Goal: Task Accomplishment & Management: Use online tool/utility

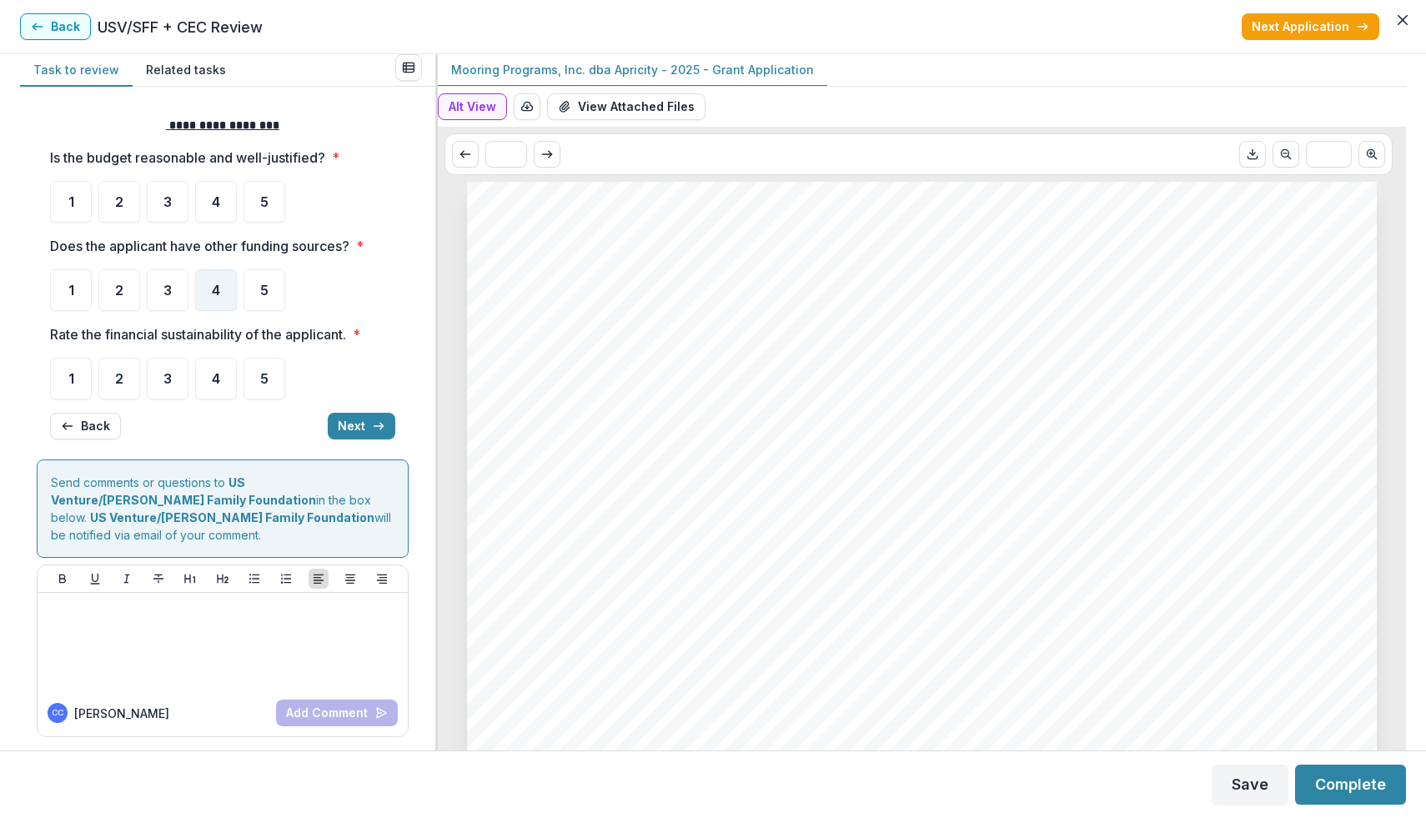
scroll to position [54, 0]
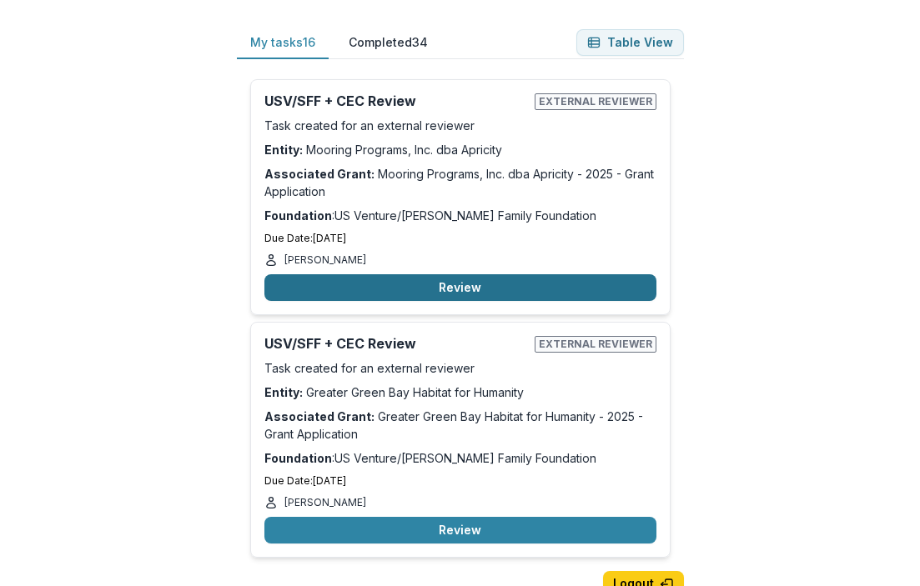
click at [485, 287] on button "Review" at bounding box center [460, 287] width 392 height 27
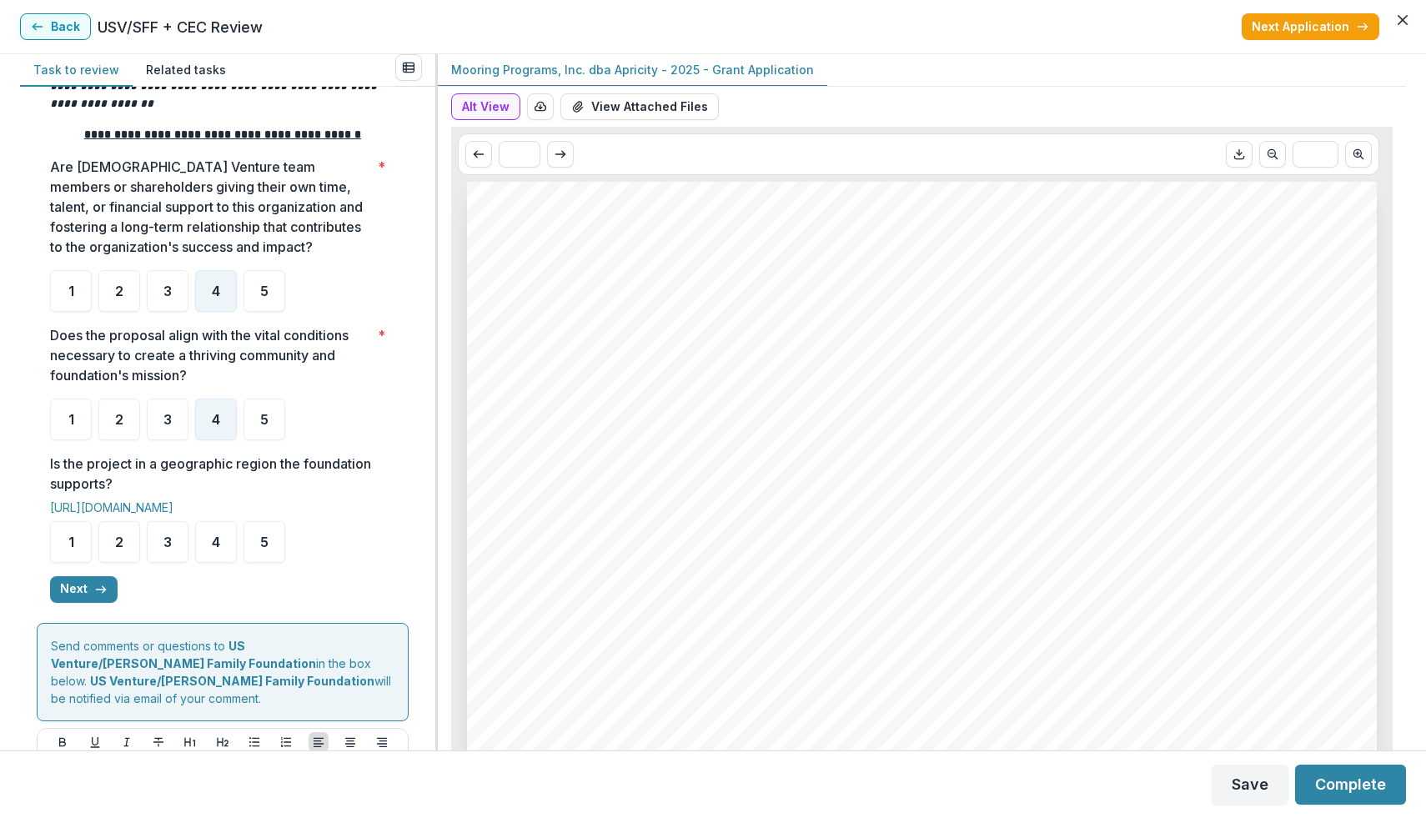
scroll to position [277, 0]
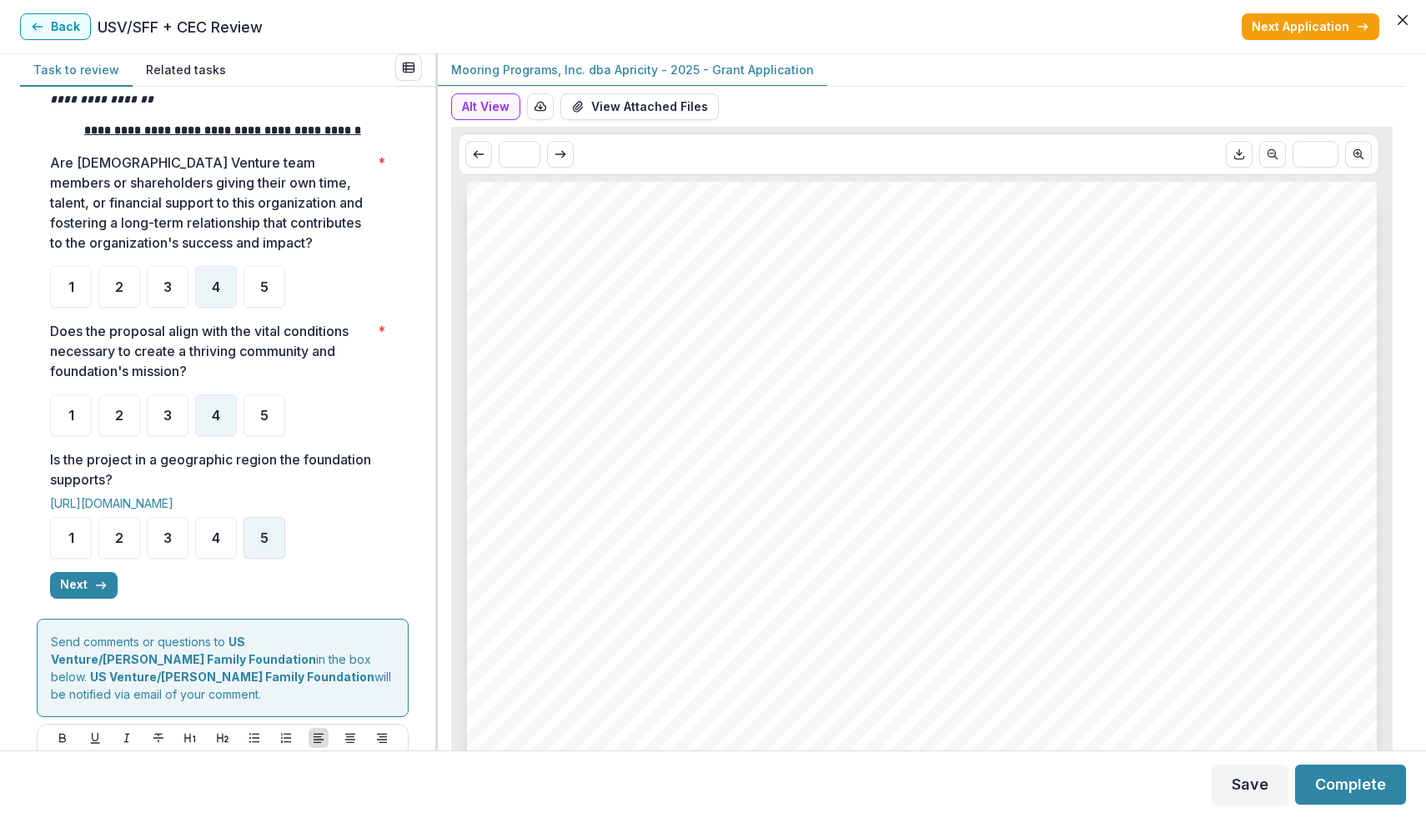
click at [263, 545] on span "5" at bounding box center [264, 537] width 8 height 13
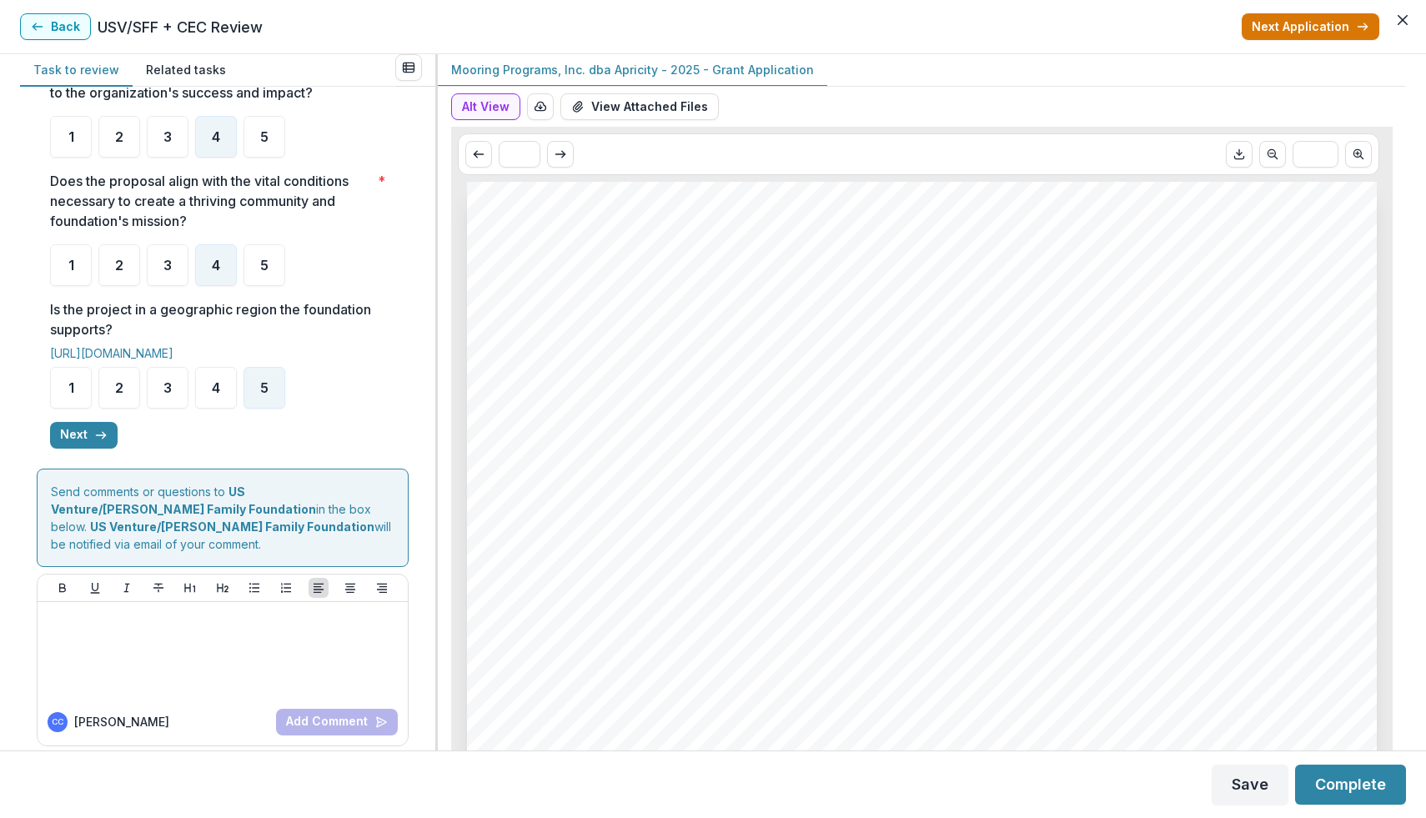
click at [919, 30] on button "Next Application" at bounding box center [1311, 26] width 138 height 27
